Goal: Transaction & Acquisition: Purchase product/service

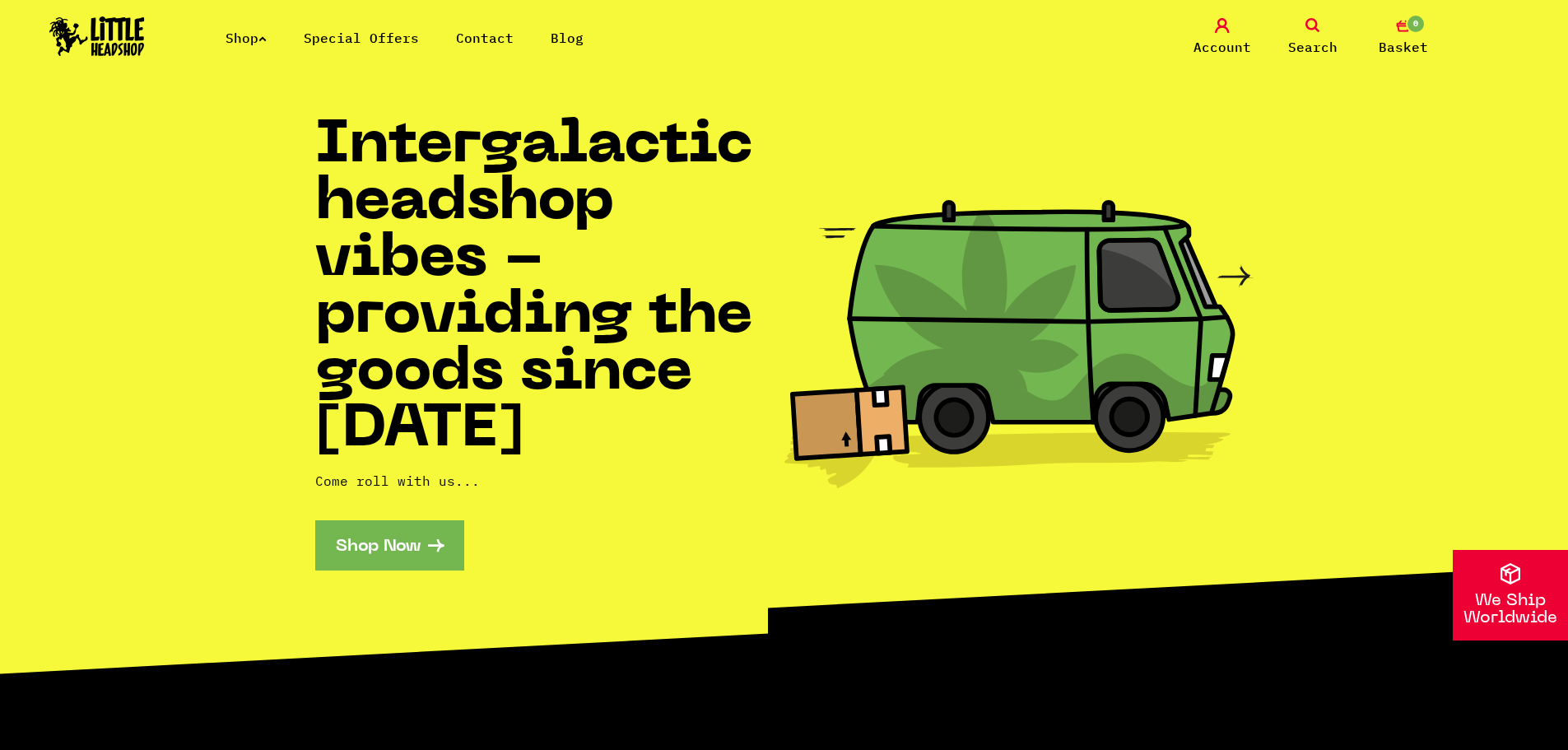
click at [246, 34] on link "Shop" at bounding box center [247, 38] width 41 height 17
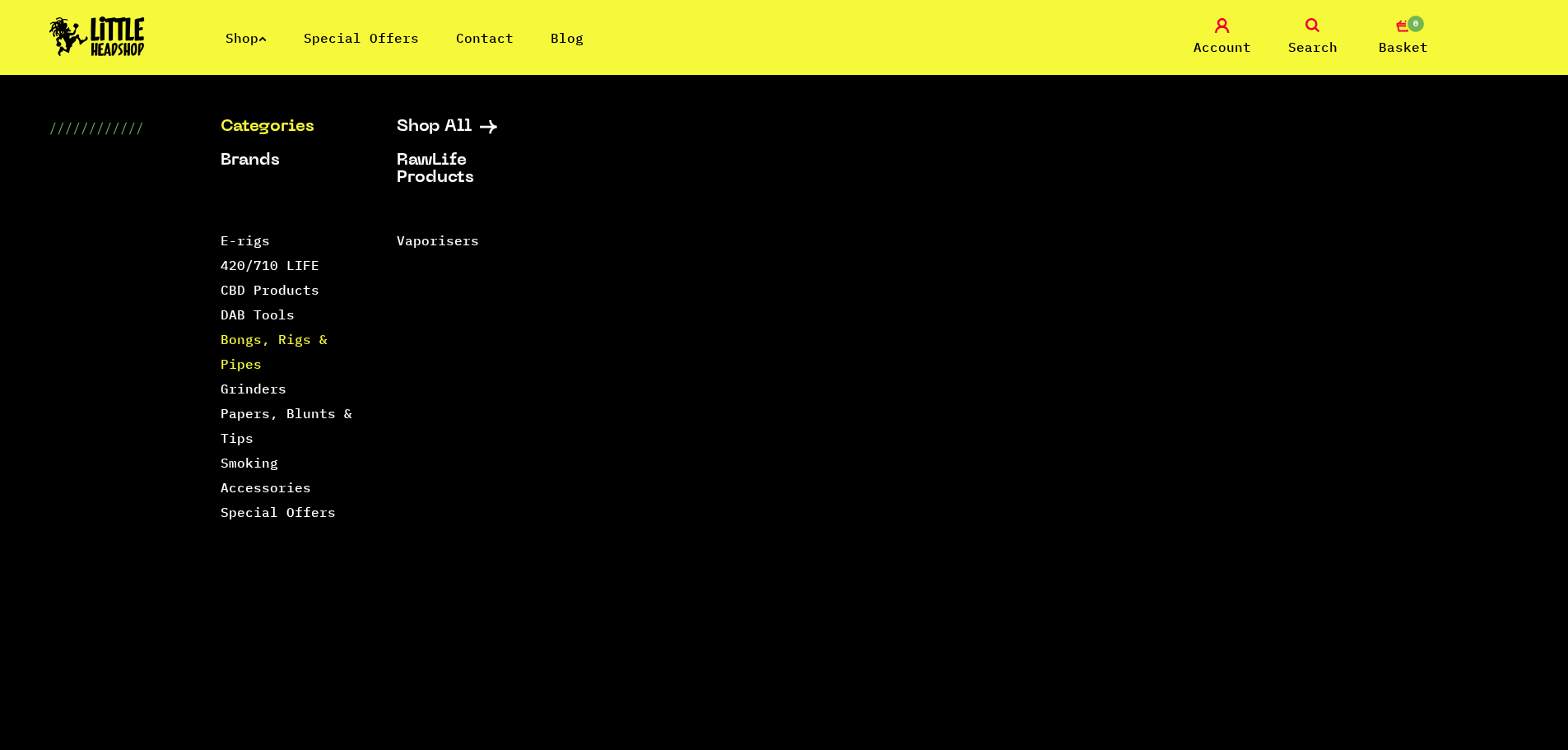
click at [236, 361] on link "Bongs, Rigs & Pipes" at bounding box center [274, 351] width 107 height 41
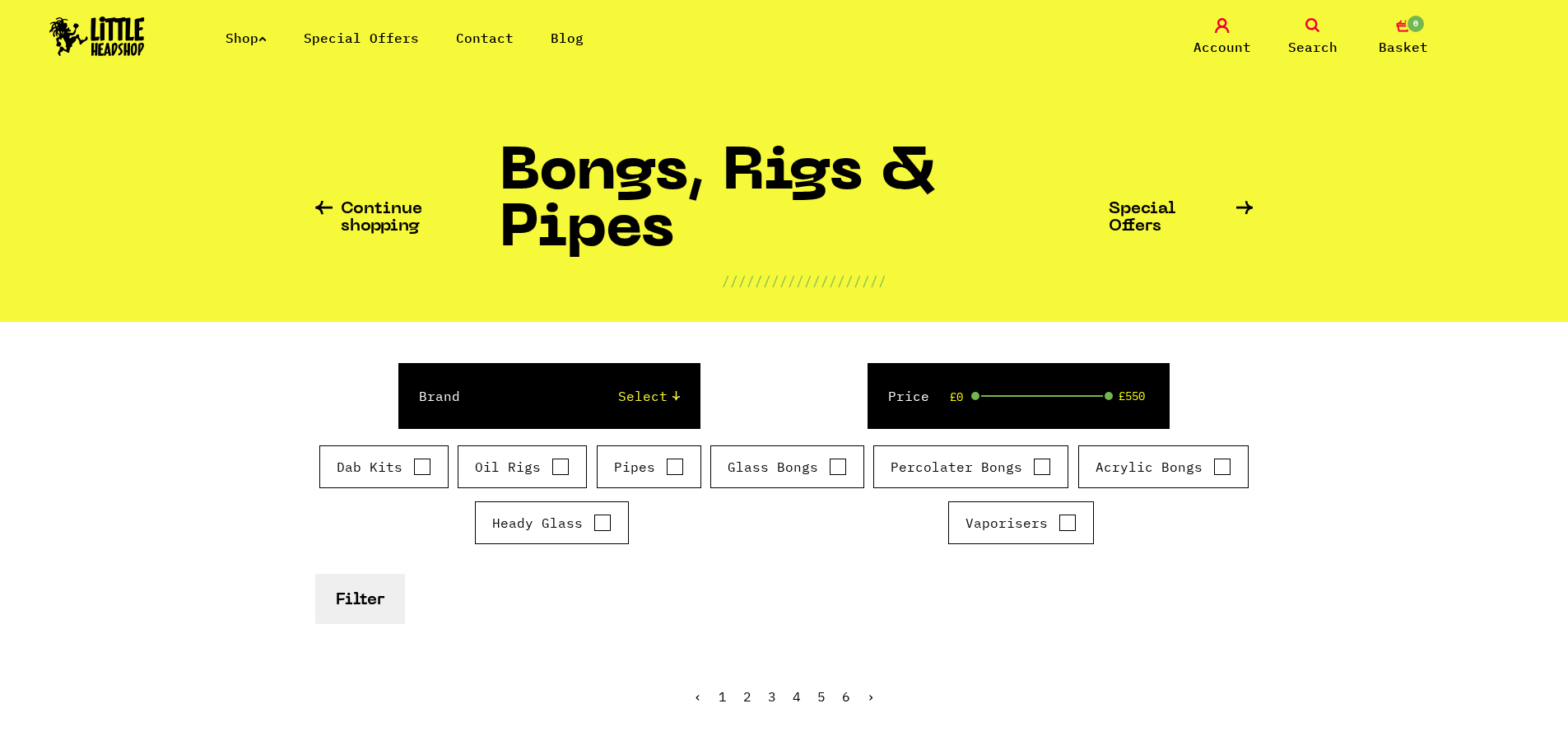
click at [673, 476] on label "Pipes" at bounding box center [648, 467] width 70 height 20
click at [673, 475] on input "Pipes" at bounding box center [675, 467] width 18 height 17
checkbox input "true"
click at [402, 602] on button "Filter" at bounding box center [360, 599] width 90 height 50
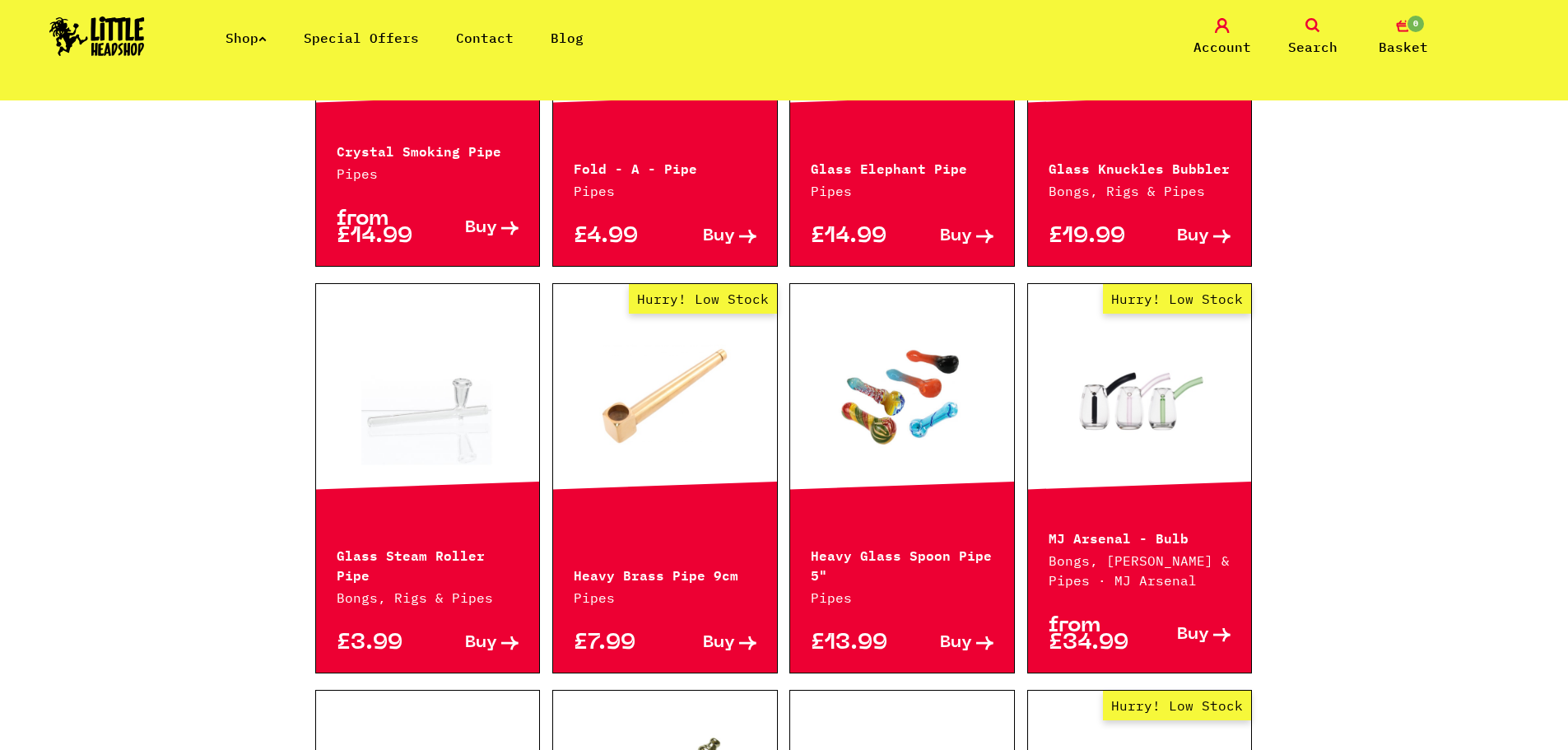
scroll to position [1317, 0]
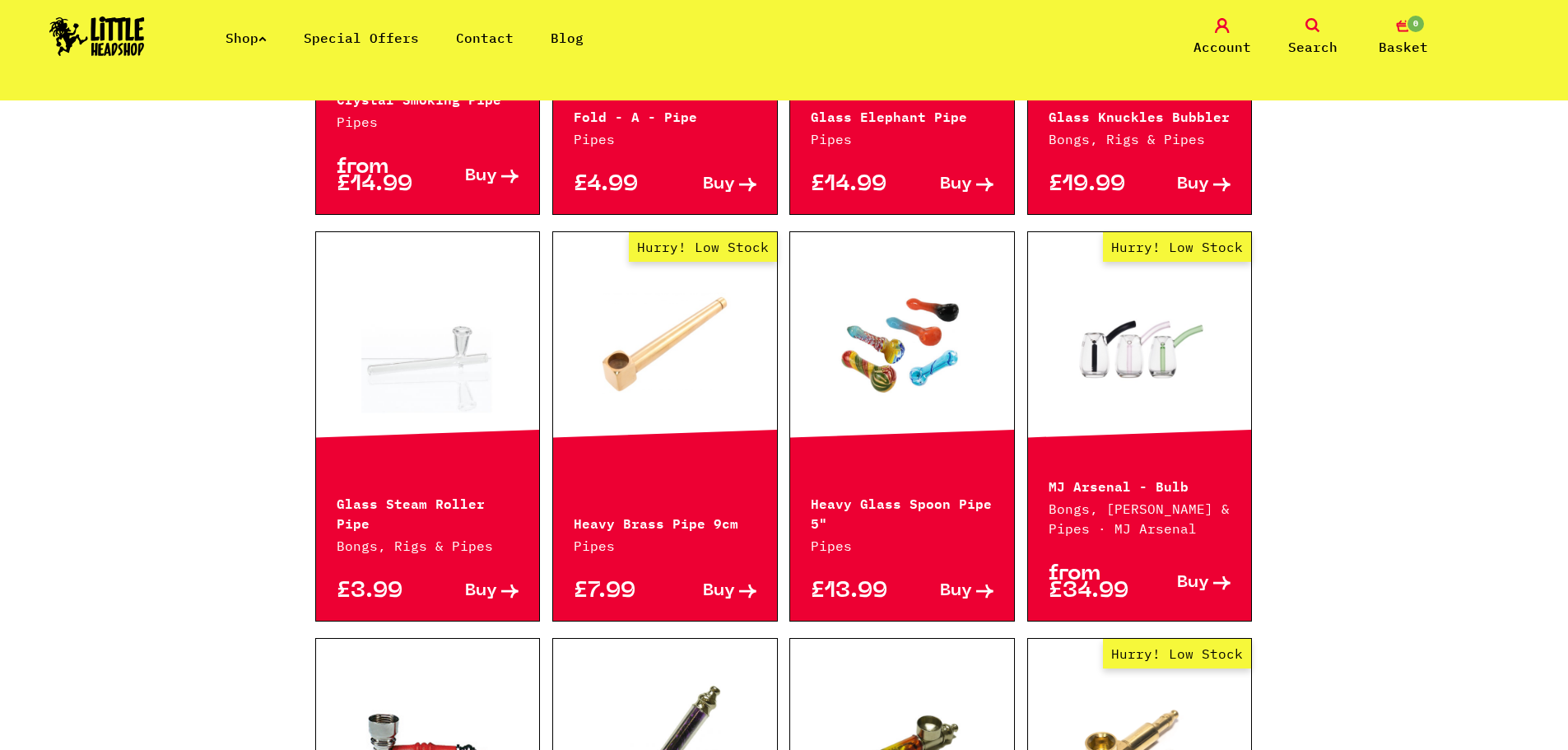
click at [928, 341] on link at bounding box center [902, 342] width 224 height 165
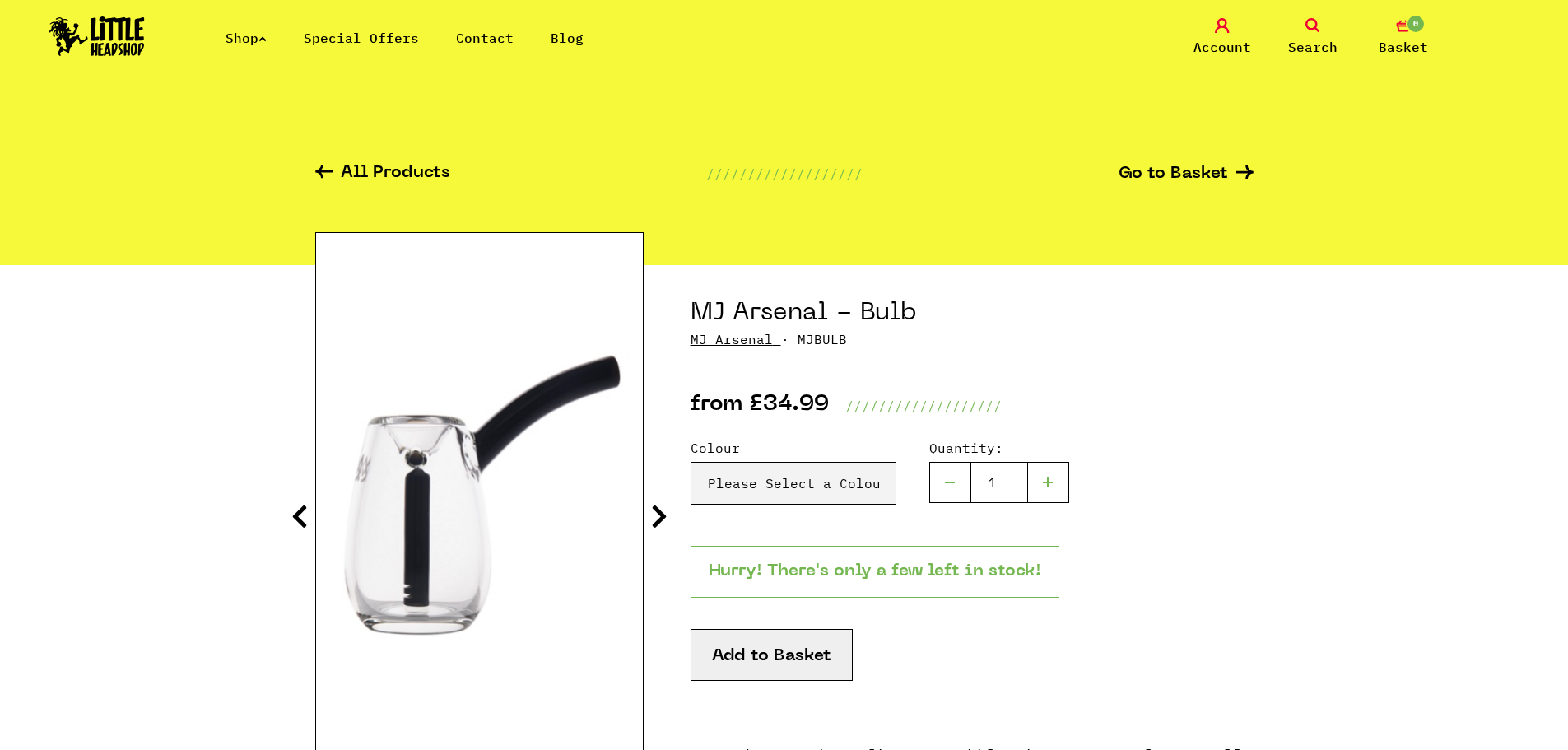
click at [662, 513] on icon at bounding box center [659, 516] width 17 height 27
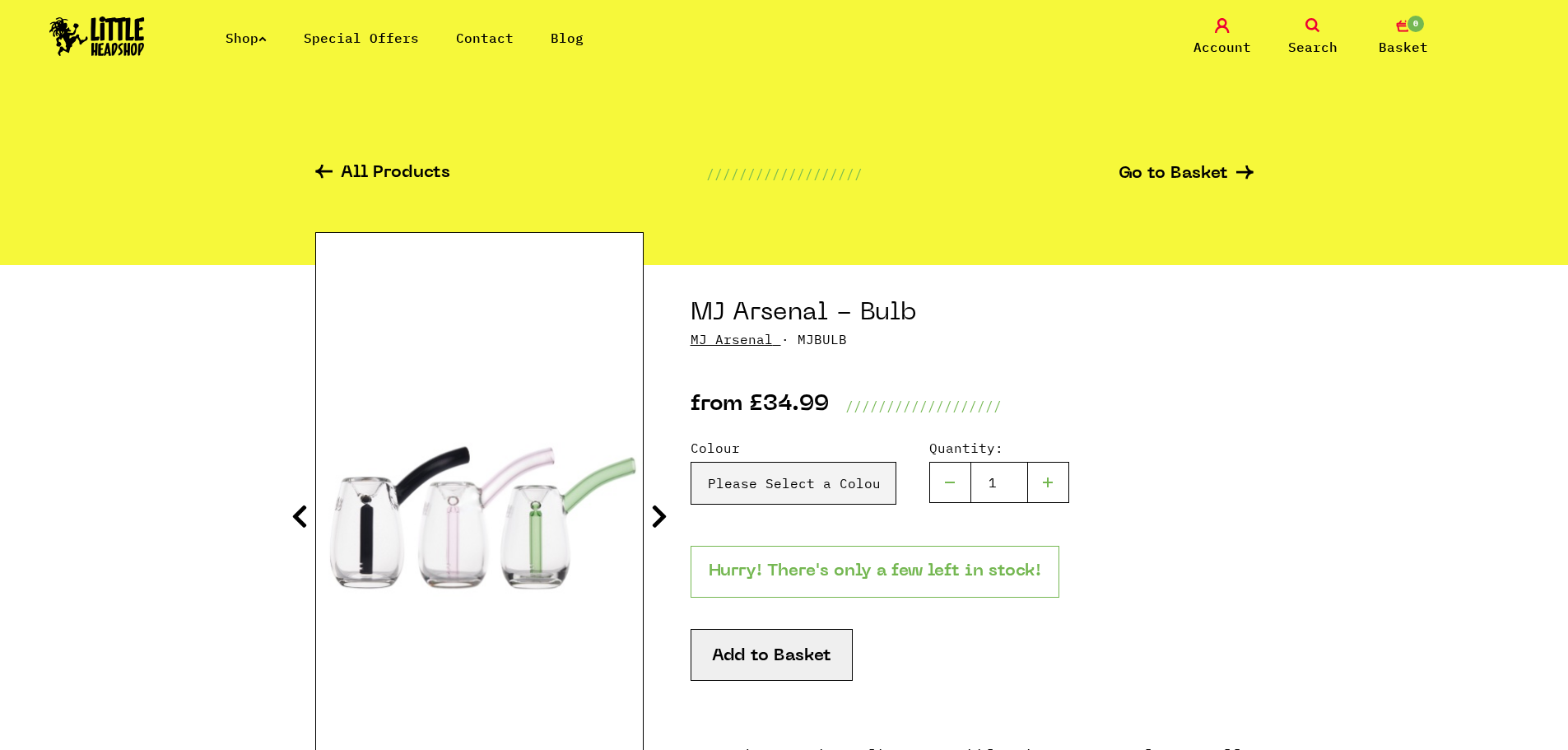
click at [662, 513] on icon at bounding box center [659, 516] width 17 height 27
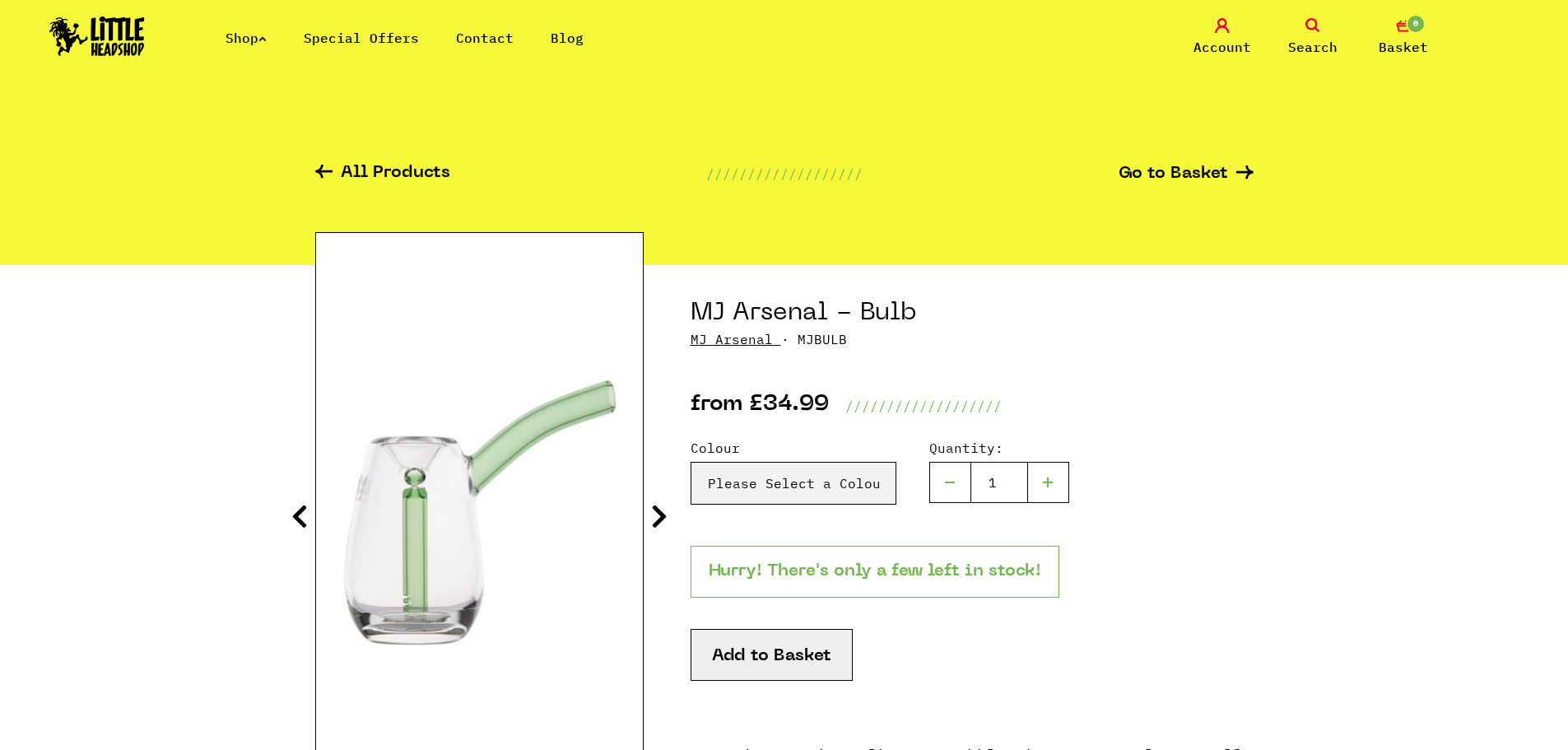
click at [662, 513] on icon at bounding box center [659, 516] width 17 height 27
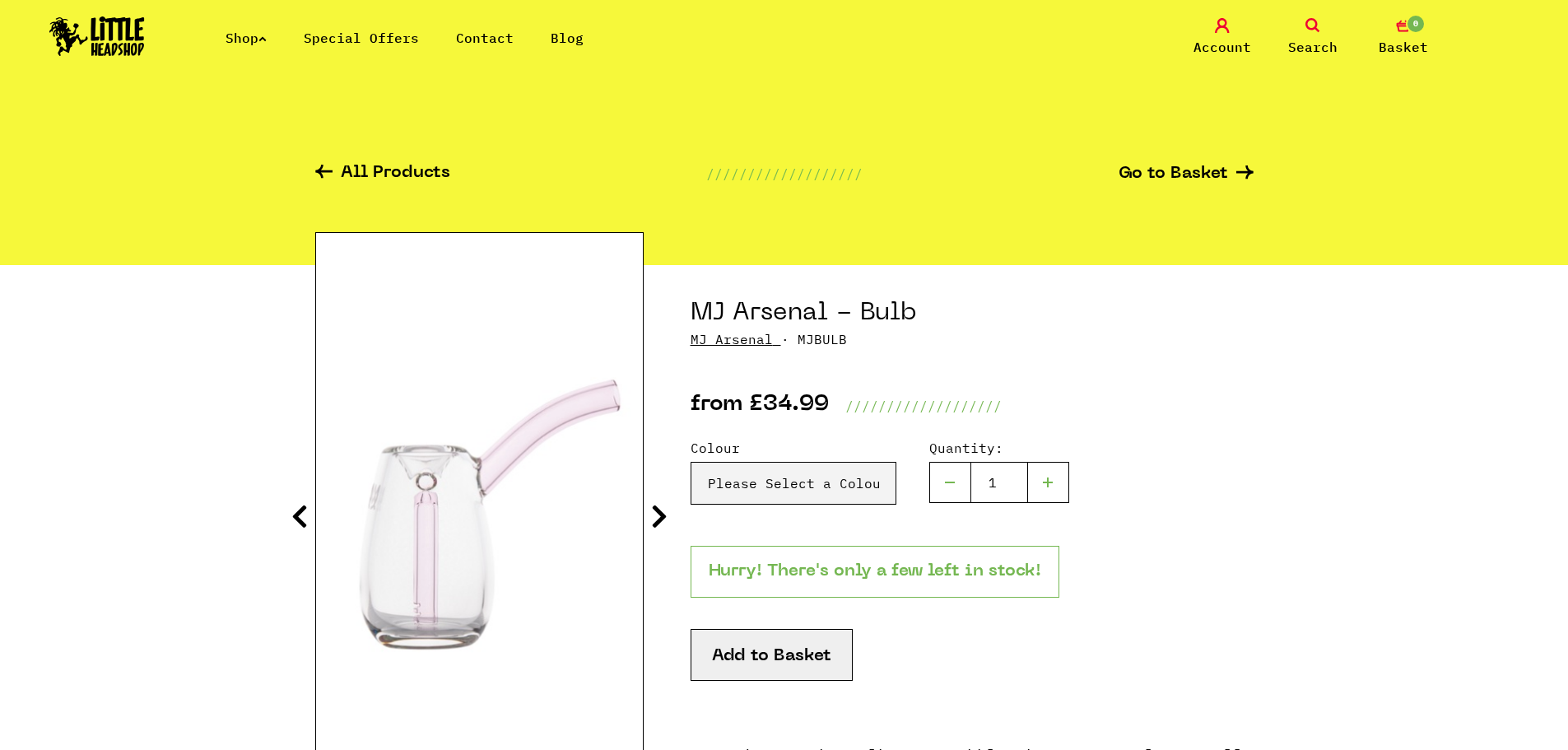
click at [662, 513] on icon at bounding box center [659, 516] width 17 height 27
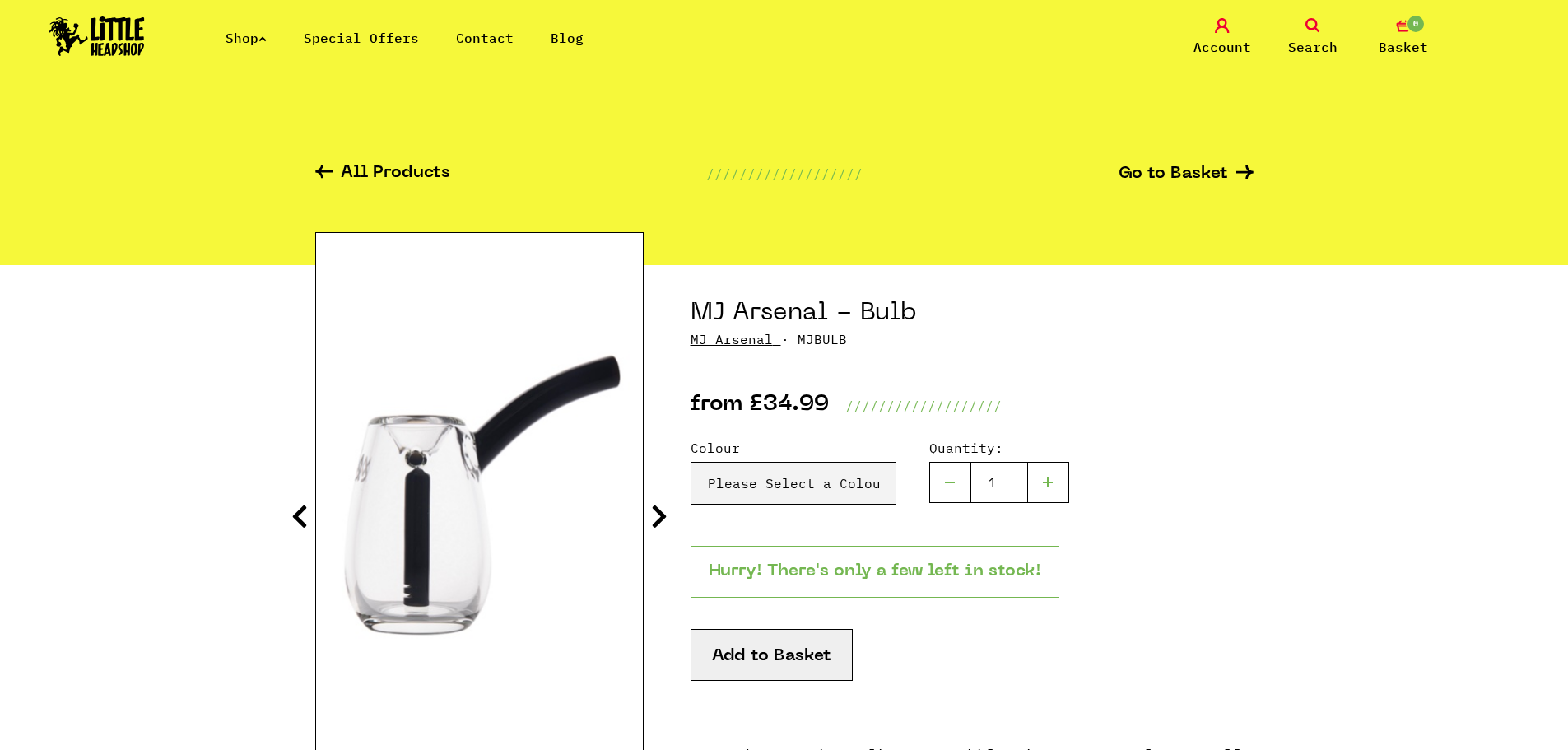
click at [662, 513] on icon at bounding box center [659, 516] width 17 height 27
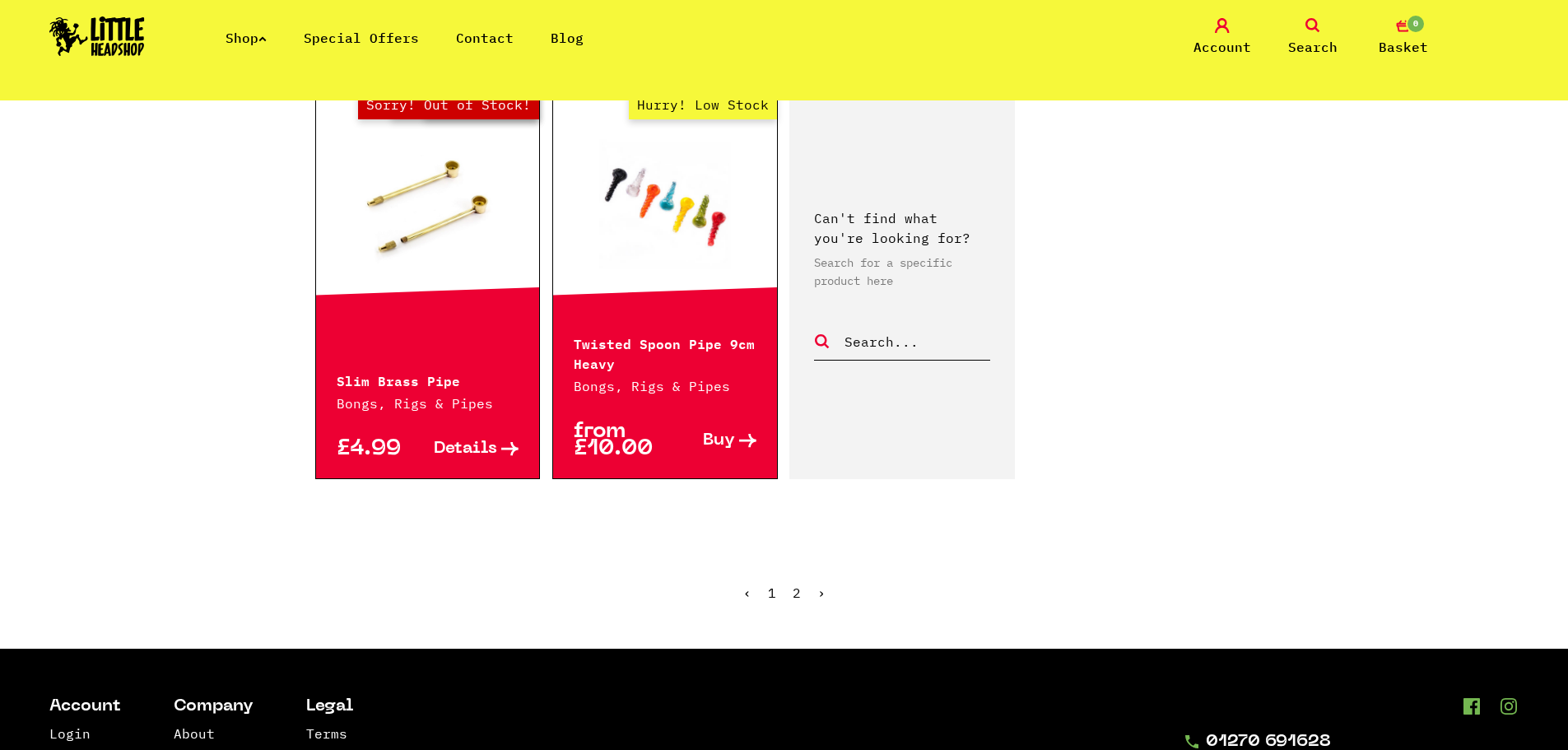
scroll to position [1071, 0]
